Goal: Information Seeking & Learning: Learn about a topic

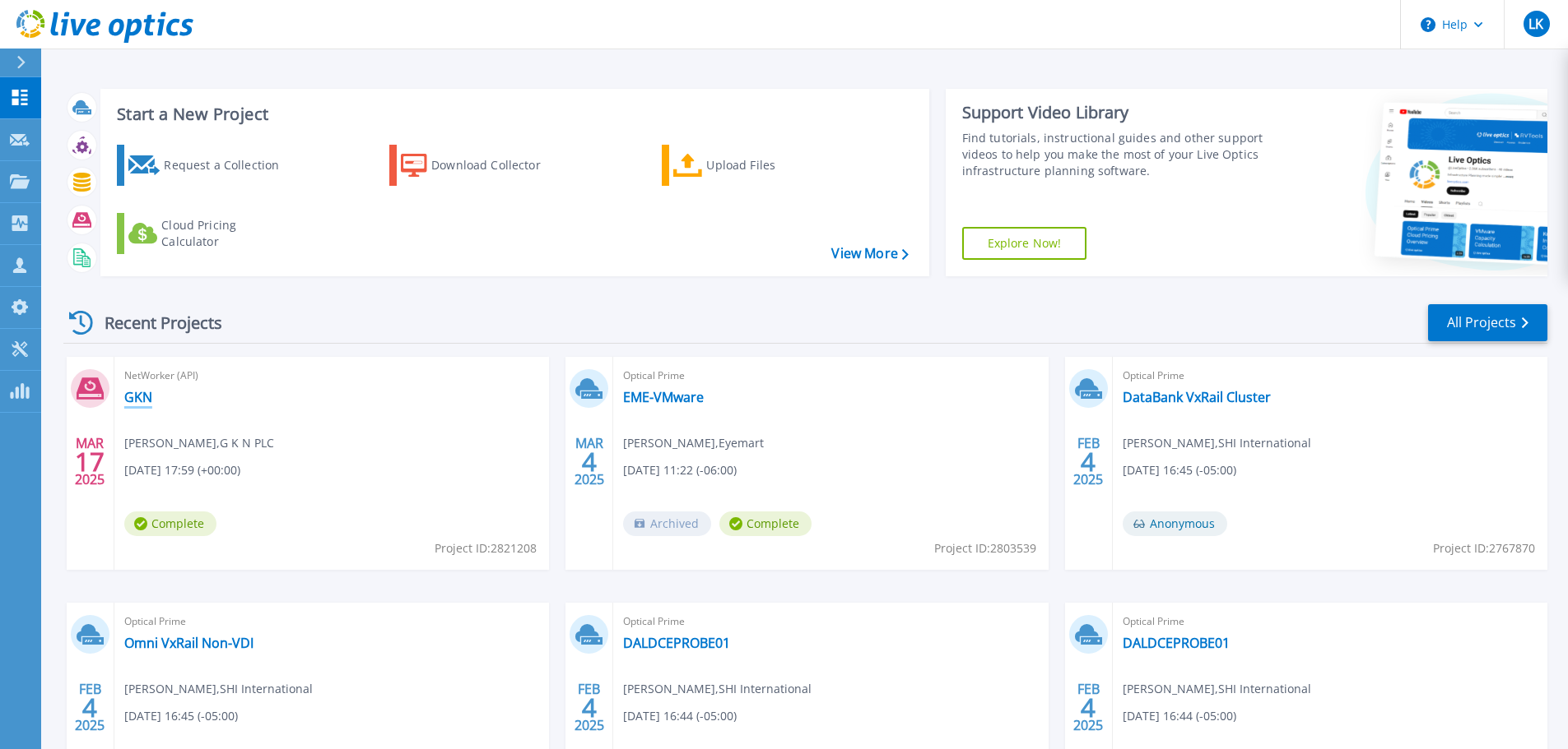
click at [131, 400] on link "GKN" at bounding box center [138, 397] width 28 height 17
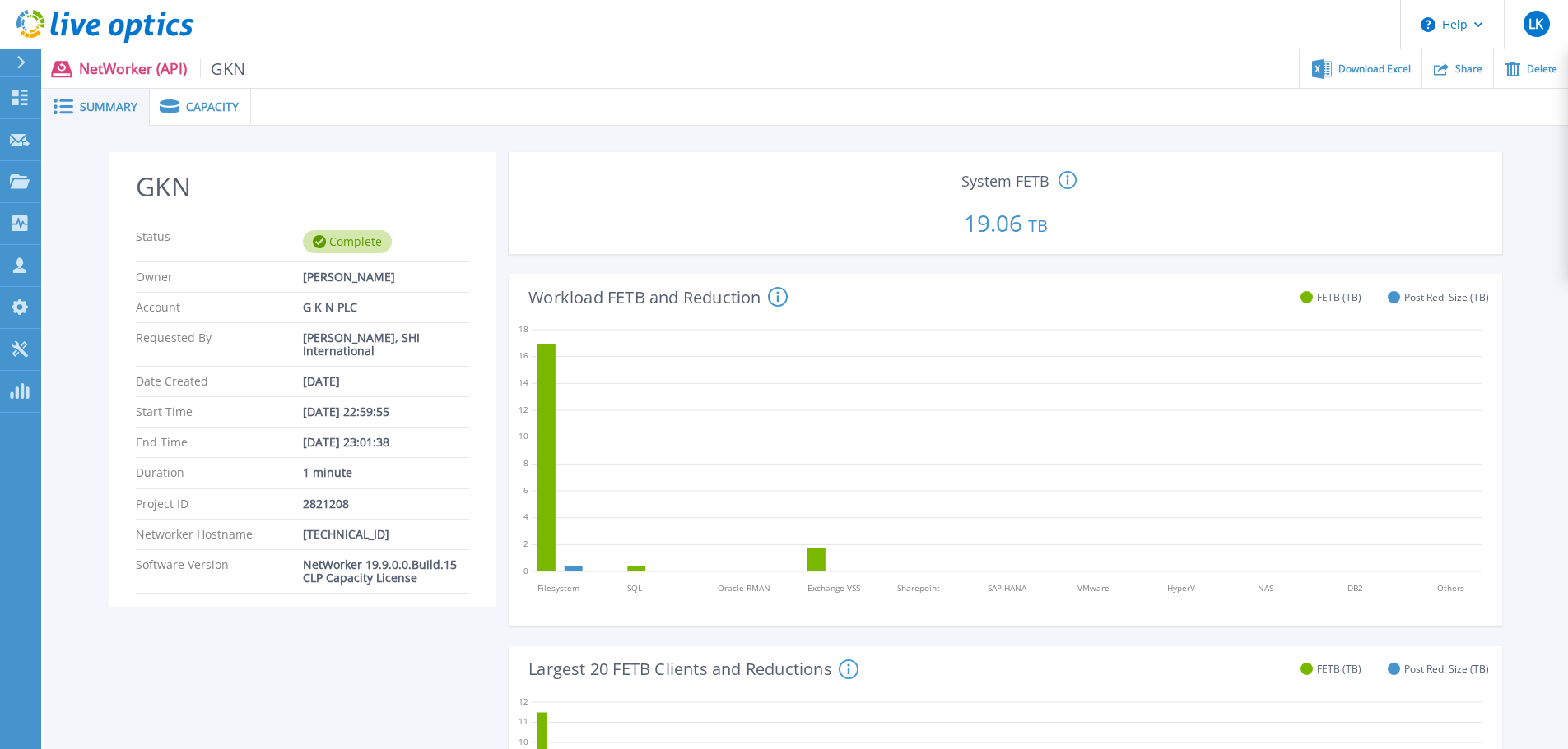
click at [201, 104] on span "Capacity" at bounding box center [212, 107] width 52 height 12
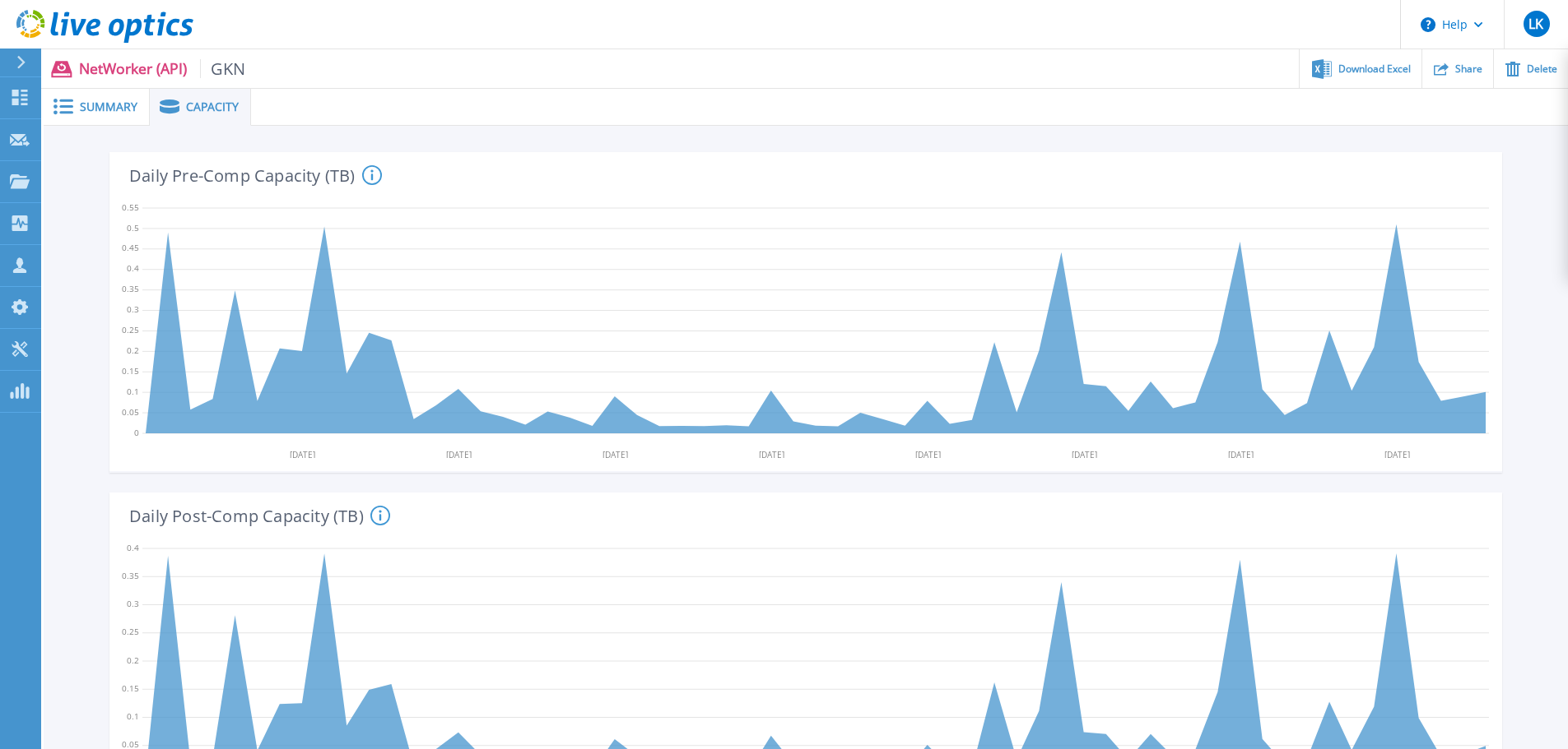
click at [372, 176] on icon at bounding box center [372, 174] width 2 height 11
click at [92, 111] on span "Summary" at bounding box center [109, 107] width 57 height 12
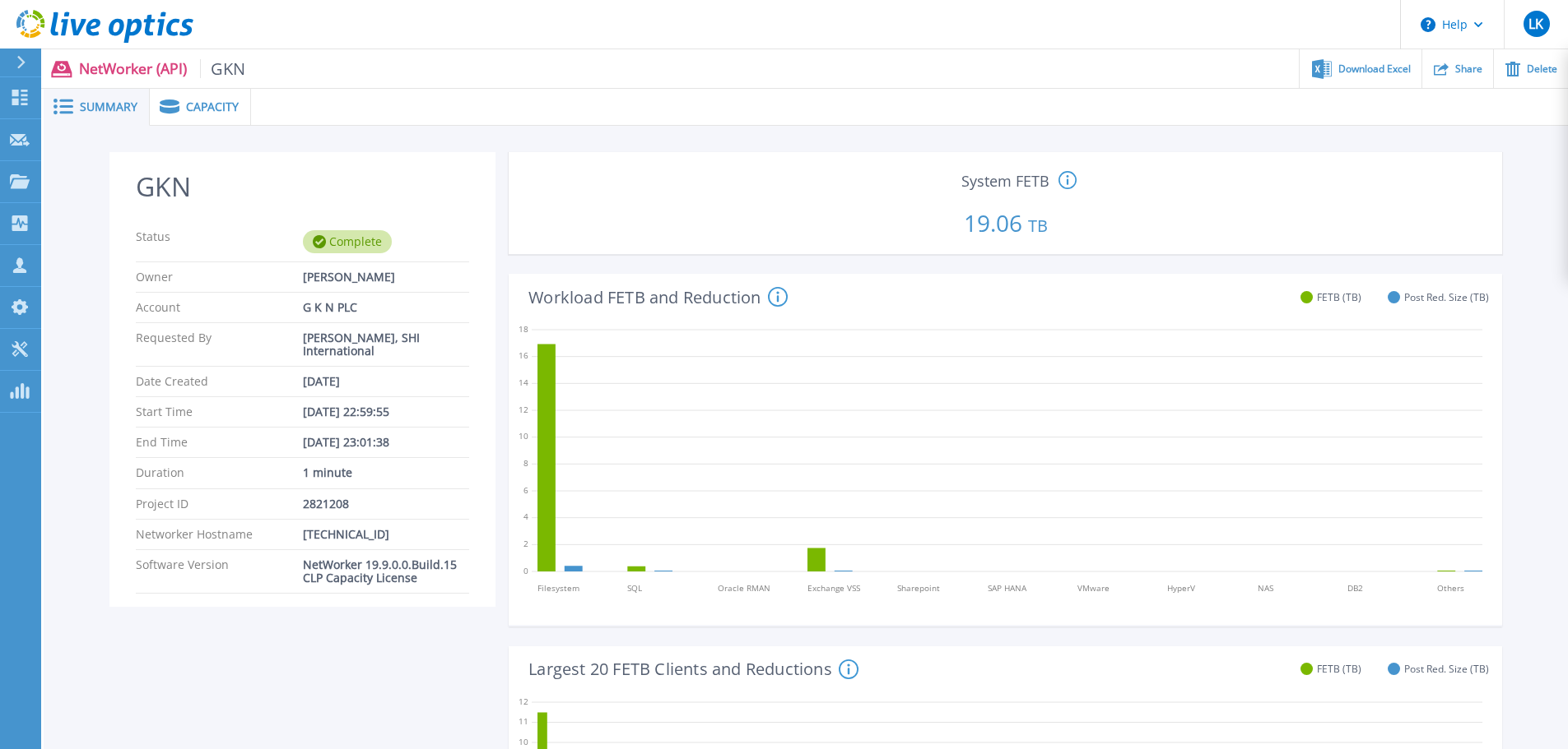
click at [1066, 181] on icon at bounding box center [1067, 181] width 18 height 20
click at [1066, 182] on icon at bounding box center [1067, 181] width 18 height 20
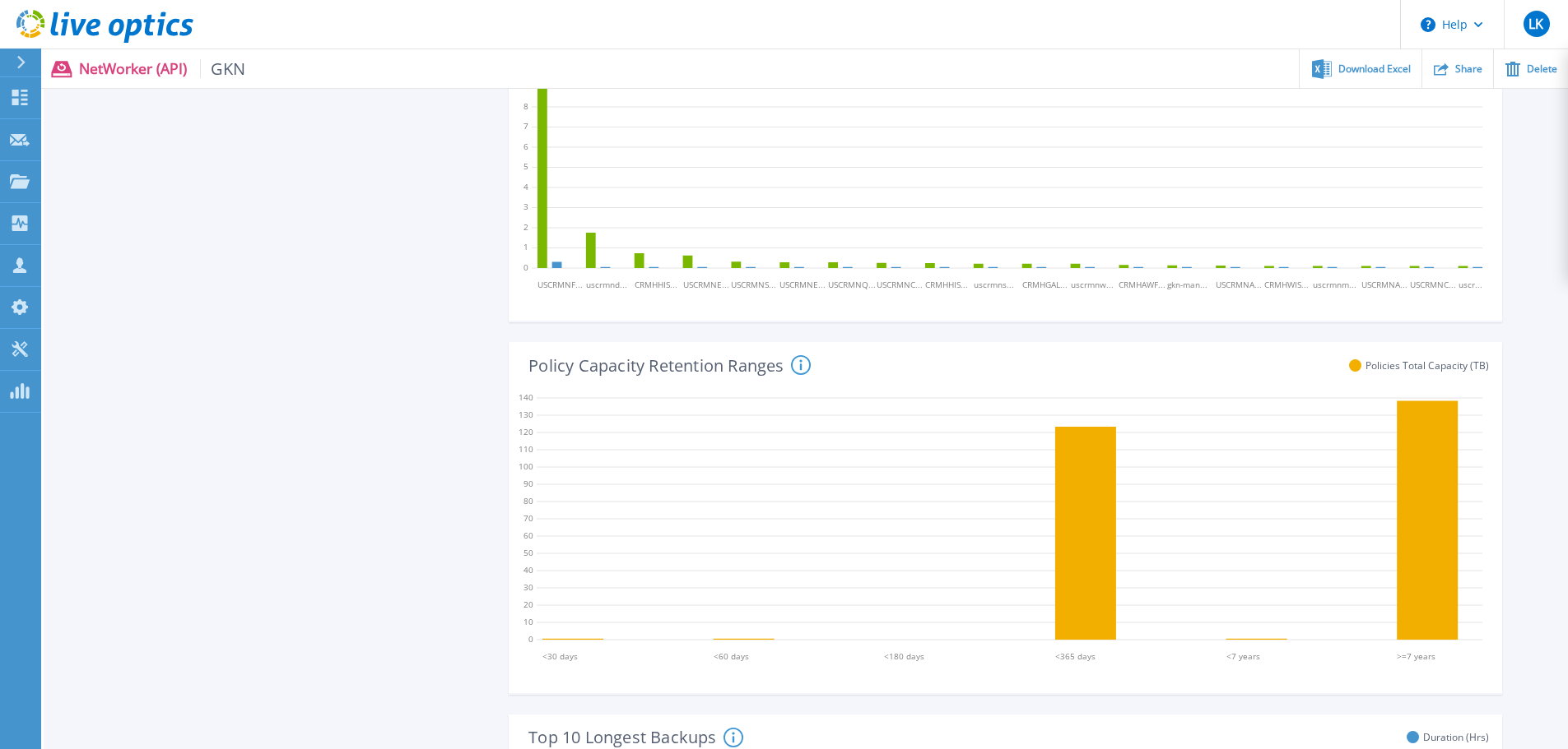
scroll to position [658, 0]
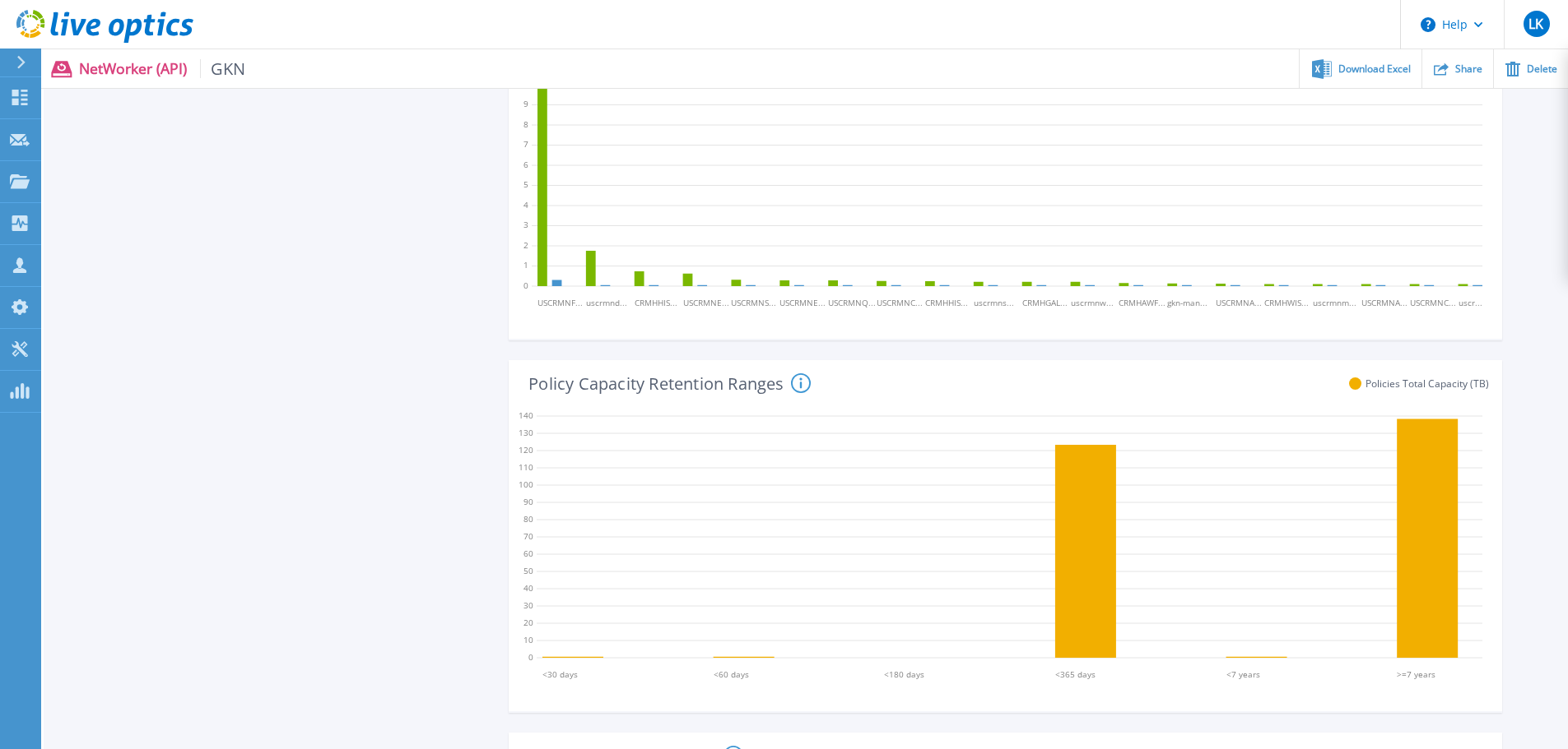
click at [799, 377] on icon at bounding box center [801, 383] width 20 height 20
click at [799, 382] on icon at bounding box center [801, 383] width 20 height 20
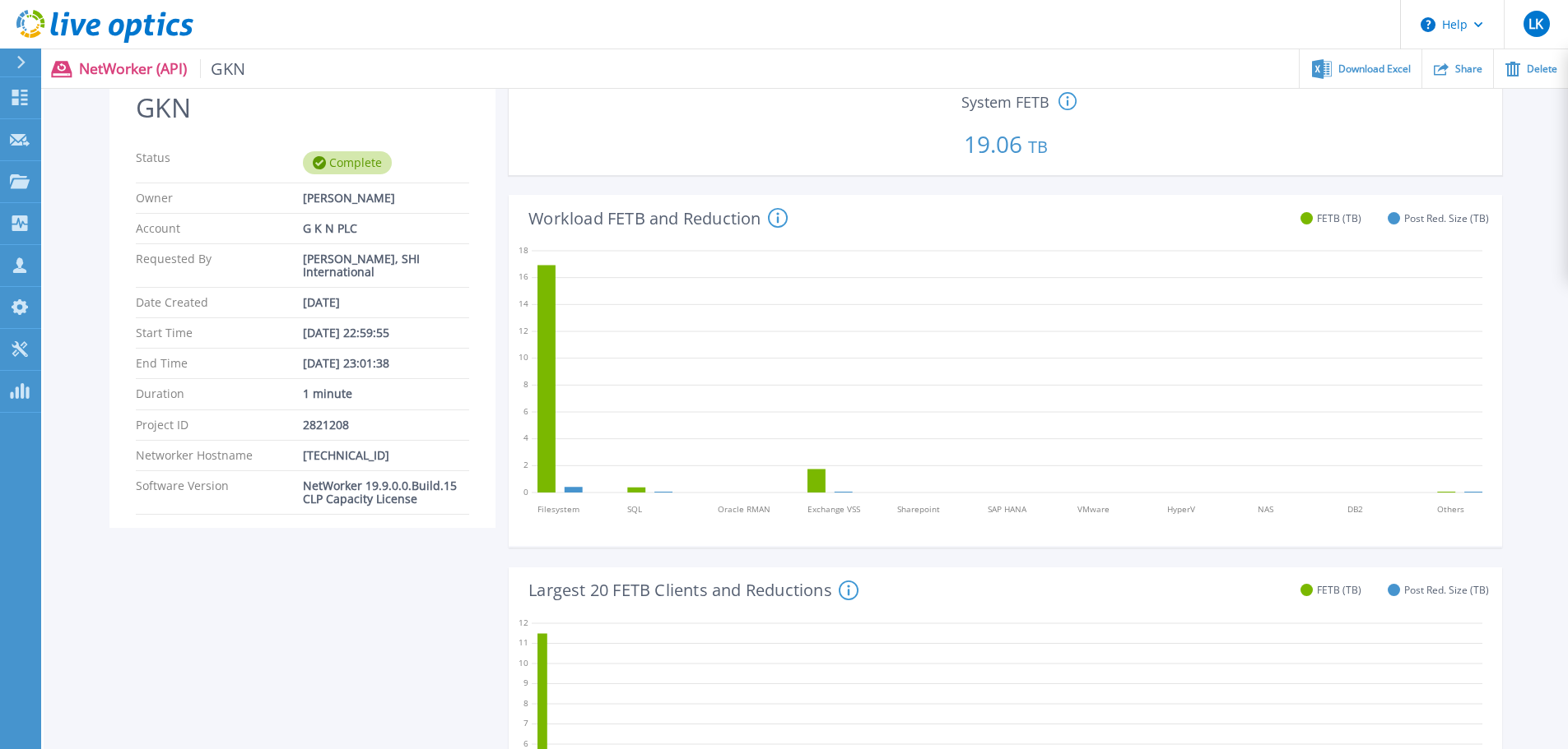
scroll to position [0, 0]
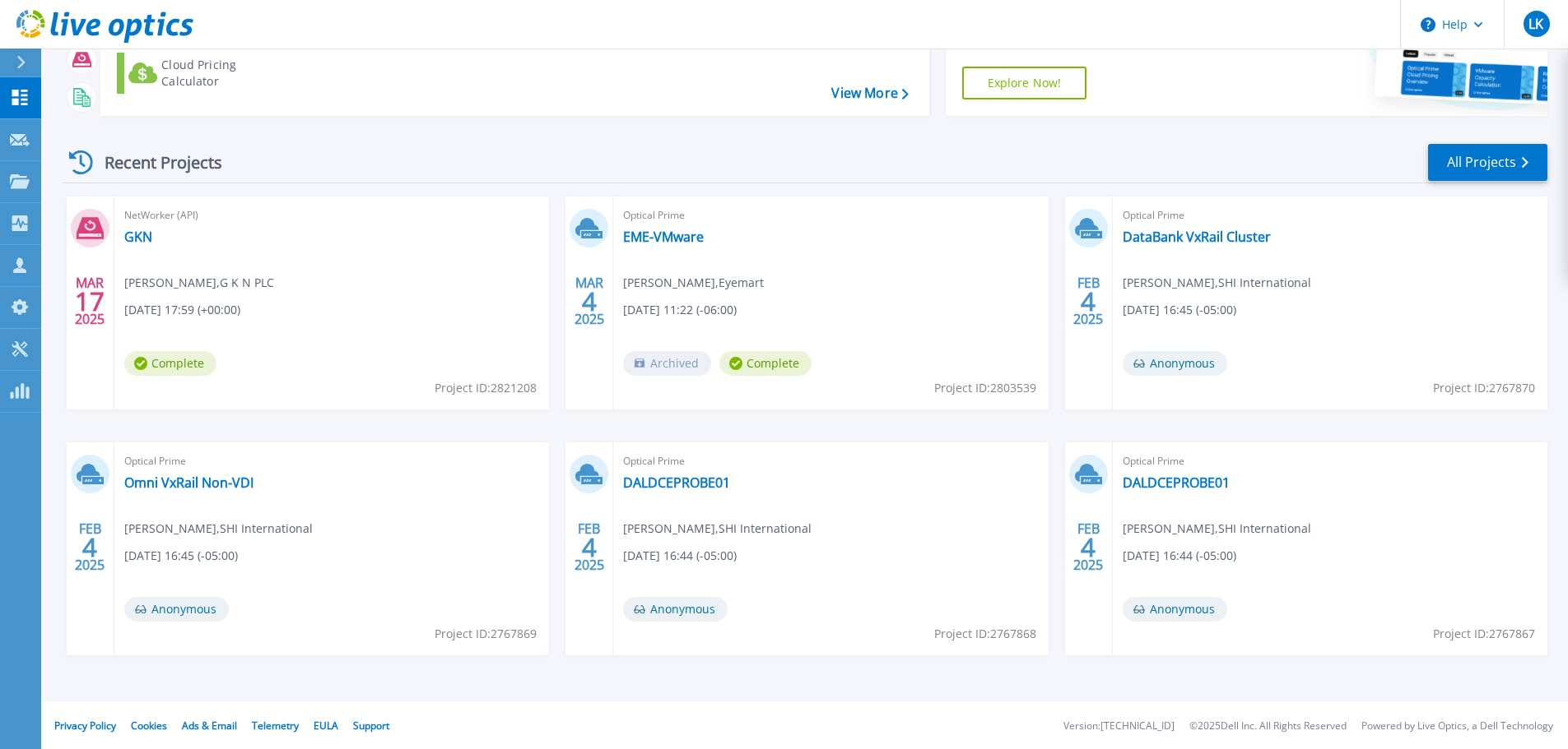
scroll to position [162, 0]
click at [1465, 172] on link "All Projects" at bounding box center [1487, 160] width 120 height 37
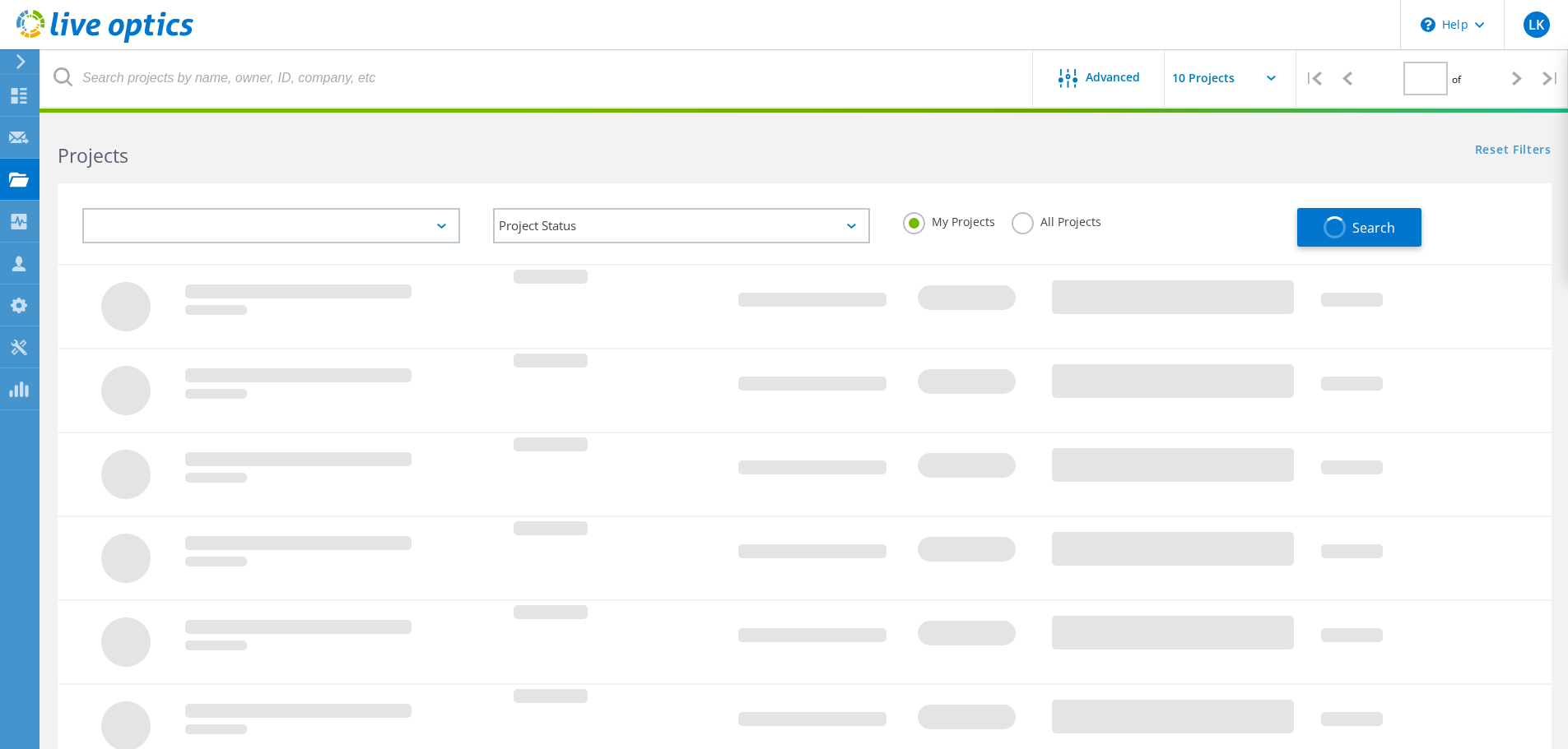
type input "1"
